Goal: Transaction & Acquisition: Obtain resource

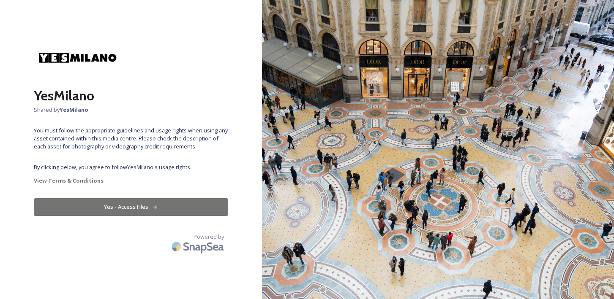
click at [117, 208] on button "Yes - Access Files" at bounding box center [131, 207] width 194 height 17
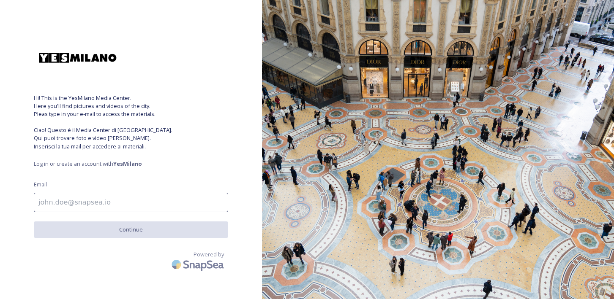
click at [117, 206] on input at bounding box center [131, 202] width 194 height 19
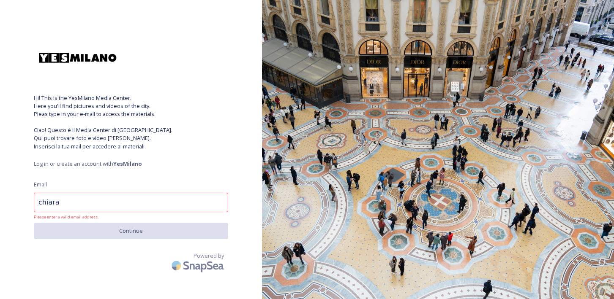
type input "[EMAIL_ADDRESS][DOMAIN_NAME]"
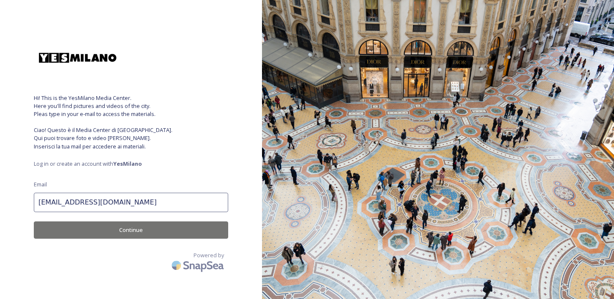
click at [140, 228] on button "Continue" at bounding box center [131, 230] width 194 height 17
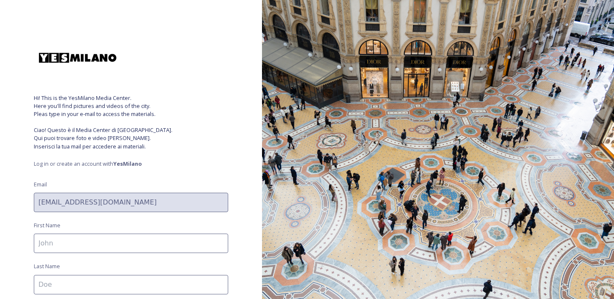
click at [137, 237] on input at bounding box center [131, 243] width 194 height 19
type input "chiara"
click at [125, 277] on input at bounding box center [131, 284] width 194 height 19
type input "[PERSON_NAME]"
click at [140, 182] on div "Hi! This is the YesMilano Media Center. Here you'll find pictures and videos of…" at bounding box center [131, 150] width 262 height 232
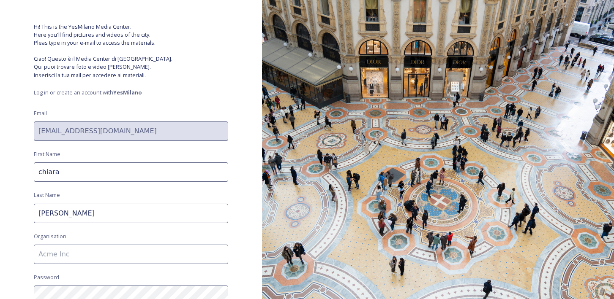
scroll to position [90, 0]
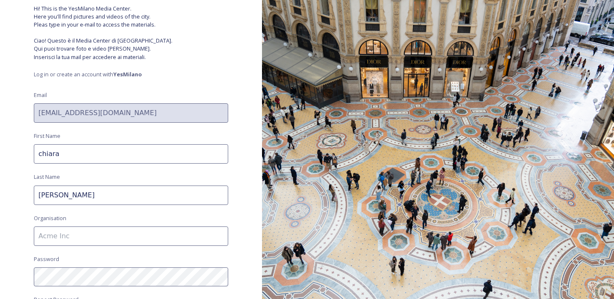
click at [116, 235] on input at bounding box center [131, 236] width 194 height 19
type input "a"
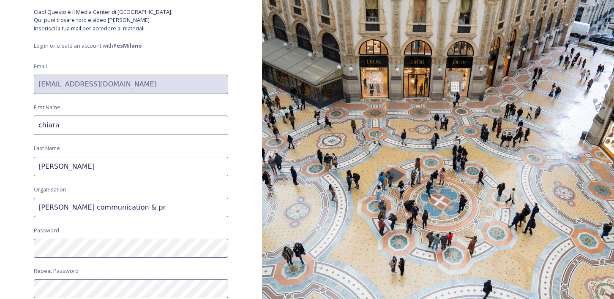
click at [107, 204] on input "[PERSON_NAME] communication & pr" at bounding box center [131, 207] width 194 height 19
type input "[PERSON_NAME] communication and pr"
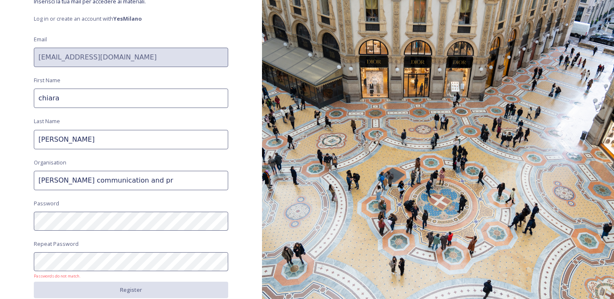
scroll to position [176, 0]
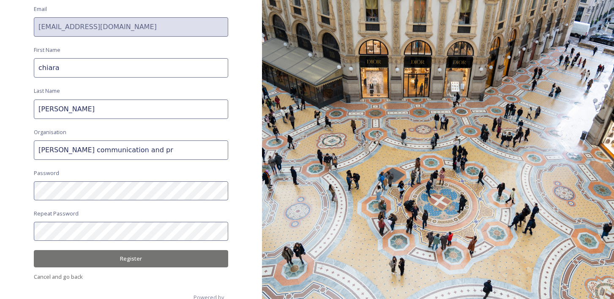
click at [116, 256] on button "Register" at bounding box center [131, 258] width 194 height 17
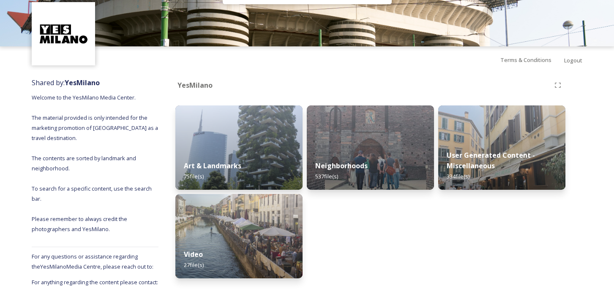
scroll to position [41, 0]
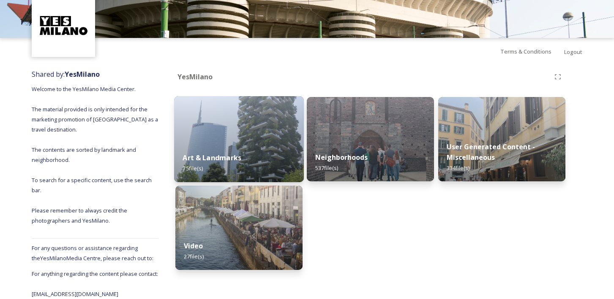
click at [253, 159] on div "Art & Landmarks 75 file(s)" at bounding box center [239, 163] width 130 height 38
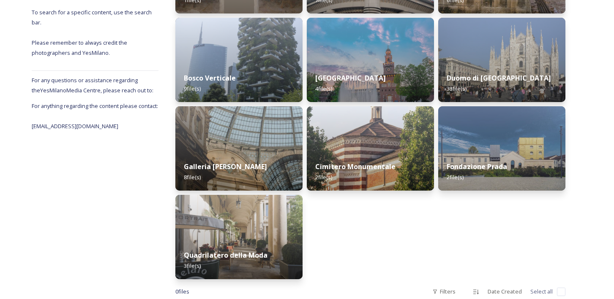
scroll to position [225, 0]
